Goal: Information Seeking & Learning: Learn about a topic

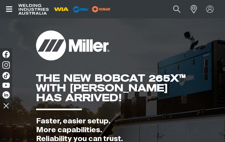
click at [6, 8] on icon "Open top menu" at bounding box center [9, 8] width 9 height 7
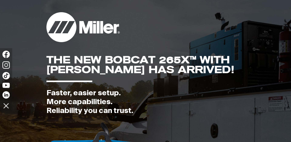
click at [0, 0] on link "Insights" at bounding box center [0, 0] width 0 height 0
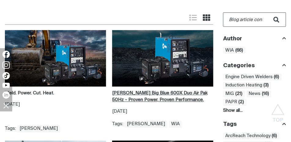
scroll to position [153, 0]
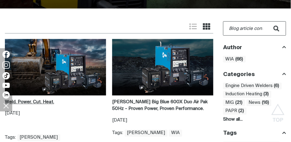
click at [41, 102] on strong "Weld. Power. Cut. Heat." at bounding box center [29, 102] width 49 height 5
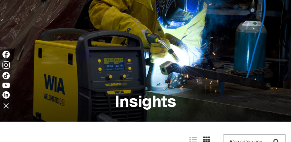
scroll to position [31, 0]
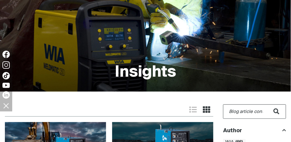
click at [0, 0] on link "MIG Welders" at bounding box center [0, 0] width 0 height 0
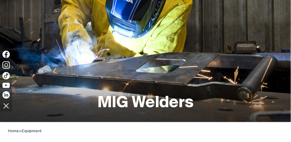
click at [0, 0] on link "Insights" at bounding box center [0, 0] width 0 height 0
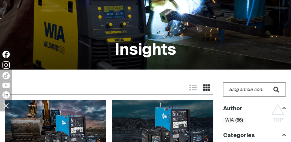
scroll to position [183, 0]
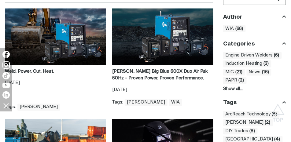
click at [64, 45] on img at bounding box center [55, 37] width 101 height 56
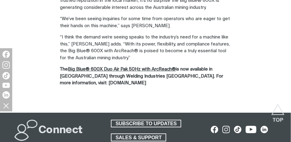
scroll to position [1313, 0]
